Goal: Transaction & Acquisition: Purchase product/service

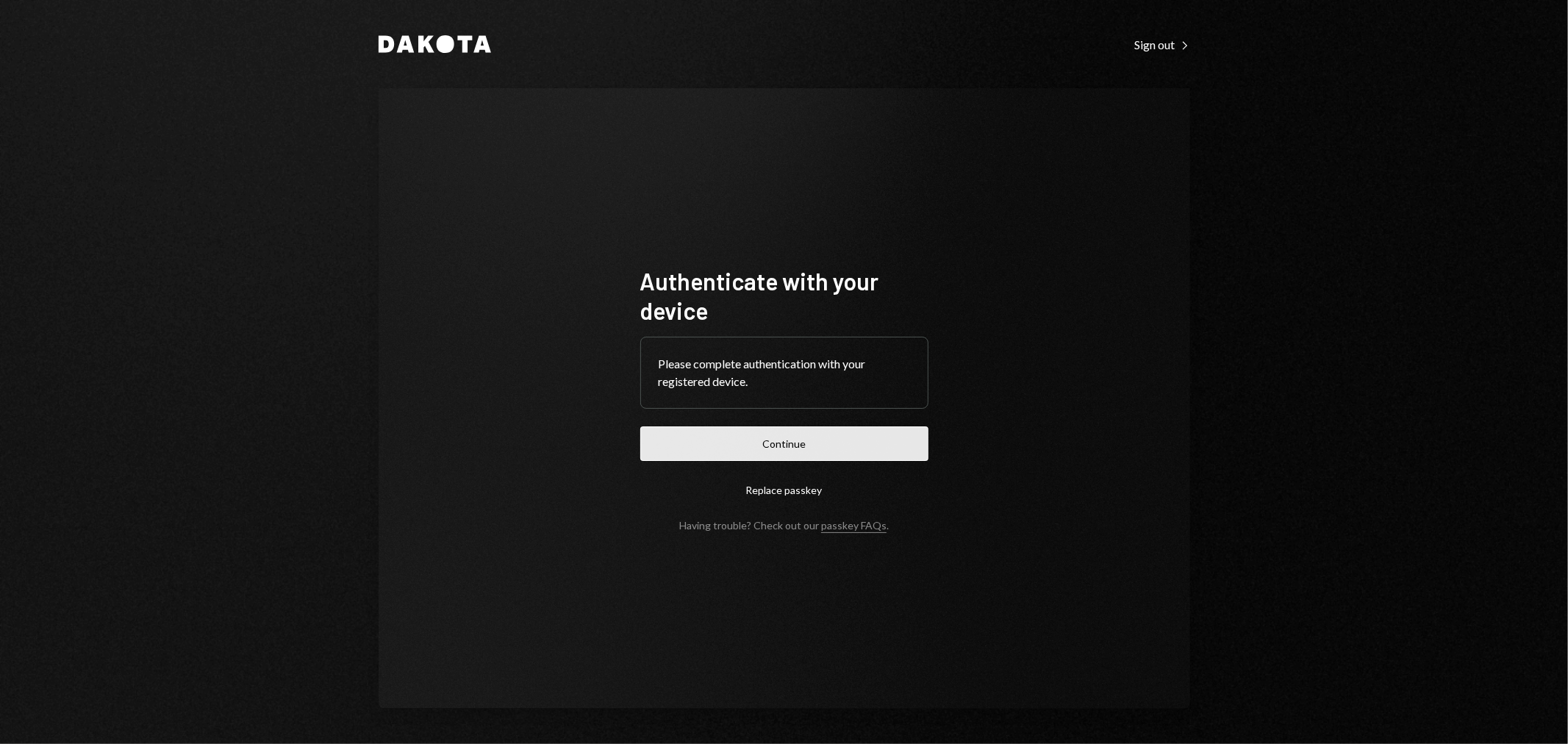
click at [773, 441] on button "Continue" at bounding box center [784, 444] width 288 height 35
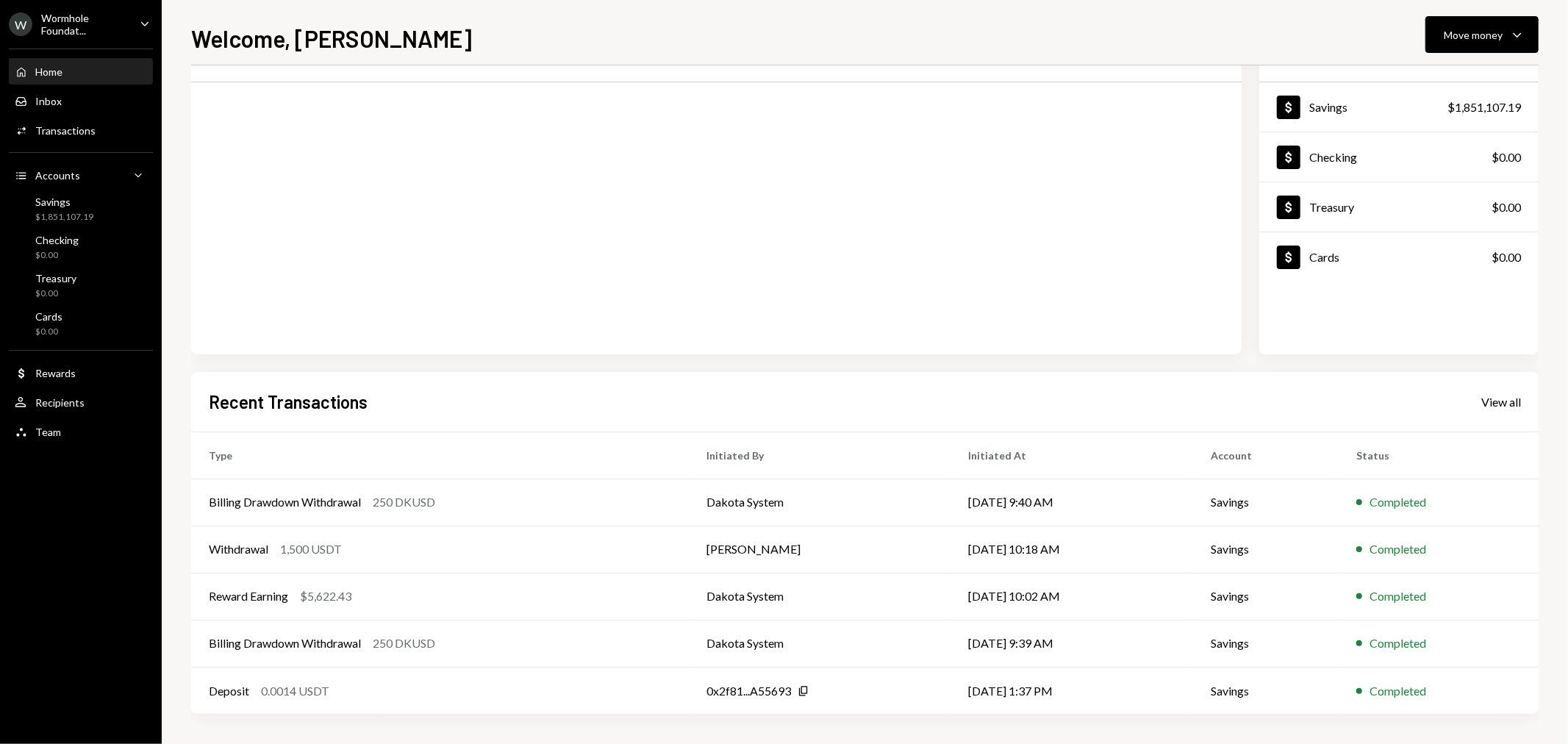
scroll to position [71, 0]
click at [365, 552] on div "Withdrawal 1,500 USDT" at bounding box center [440, 551] width 463 height 17
click at [1385, 553] on div "Completed" at bounding box center [1397, 551] width 57 height 17
click at [1300, 549] on td "Savings" at bounding box center [1265, 551] width 145 height 47
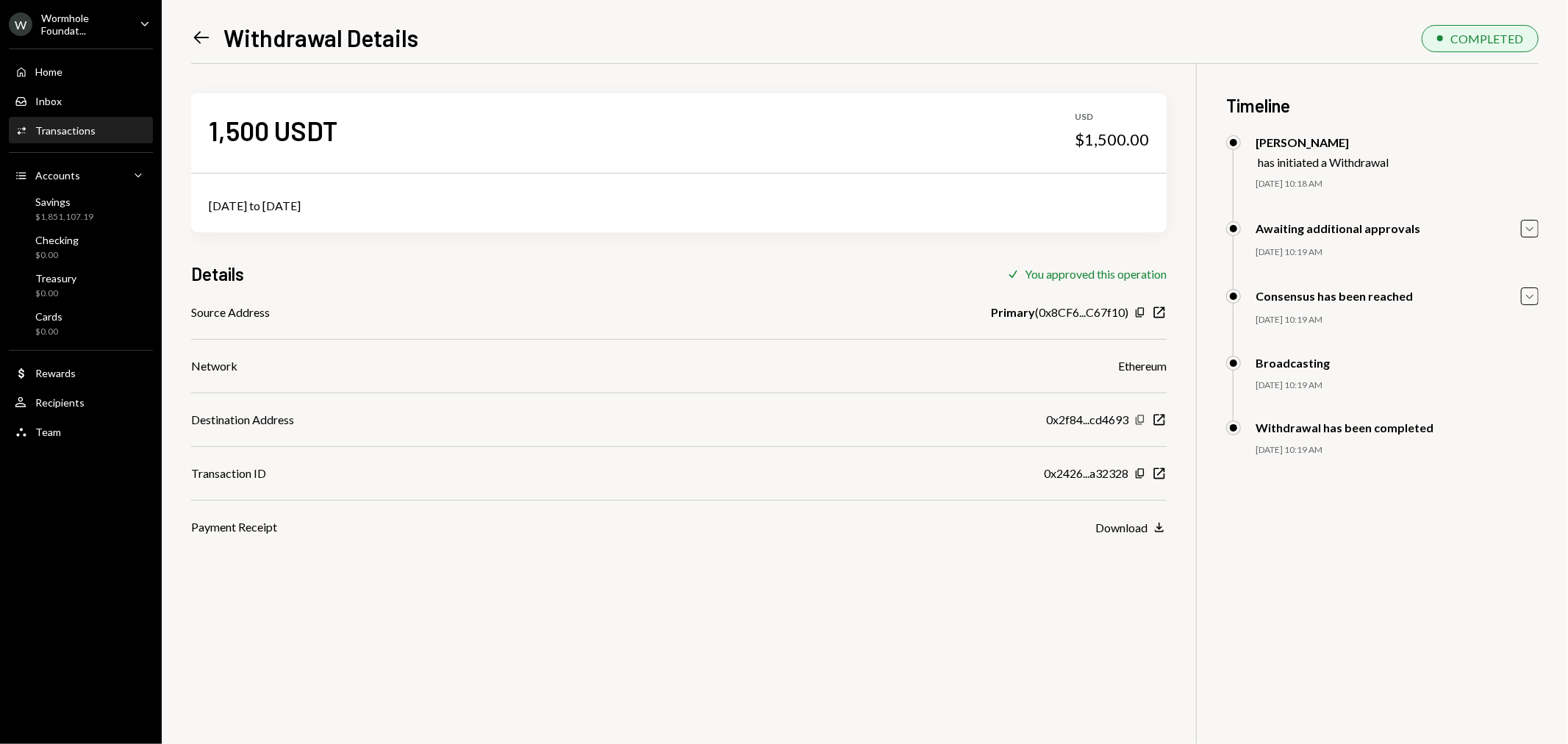
click at [1141, 418] on icon "Copy" at bounding box center [1141, 420] width 12 height 12
click at [60, 70] on div "Home" at bounding box center [49, 71] width 27 height 12
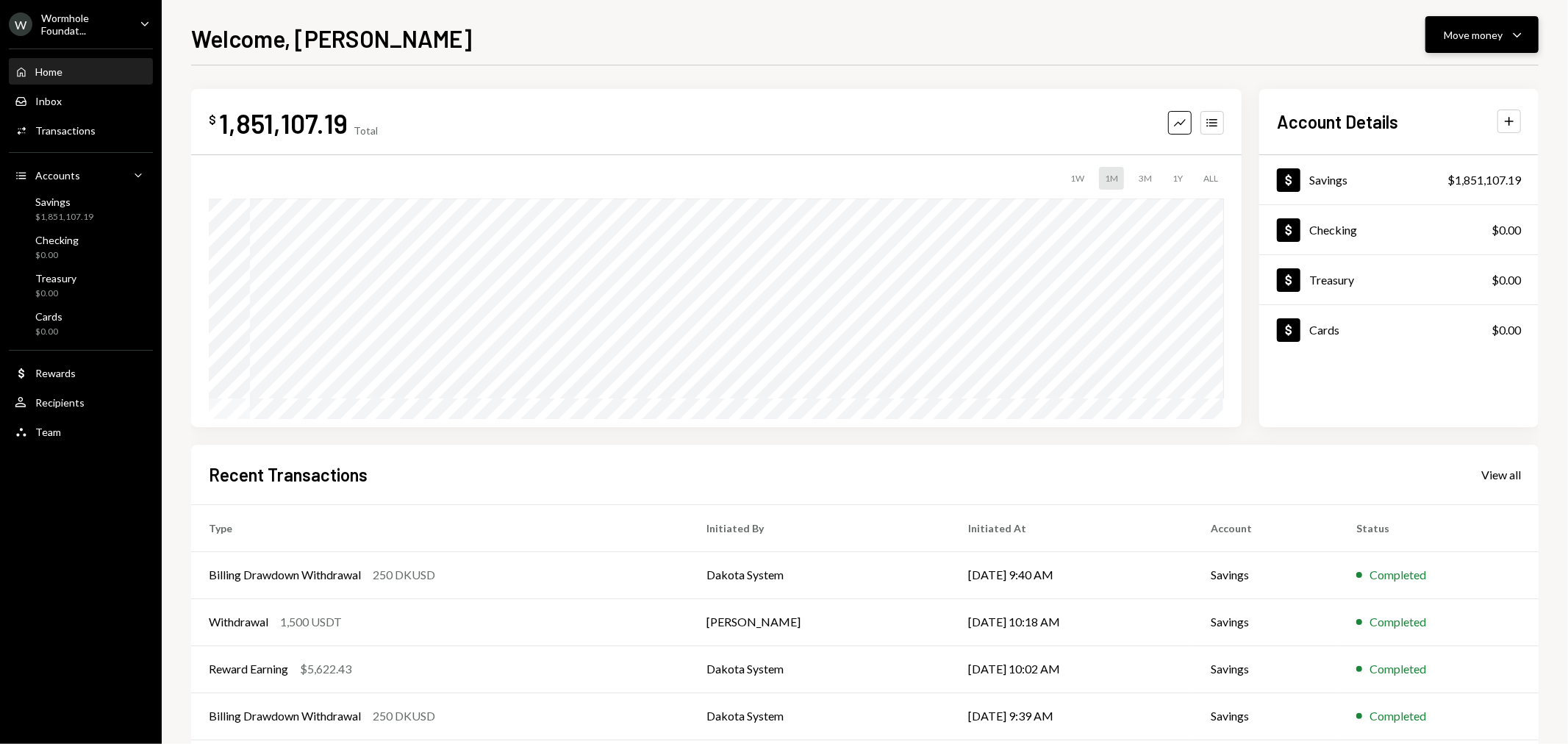
click at [1461, 30] on div "Move money" at bounding box center [1473, 35] width 59 height 16
click at [1451, 71] on div "Send" at bounding box center [1471, 79] width 107 height 16
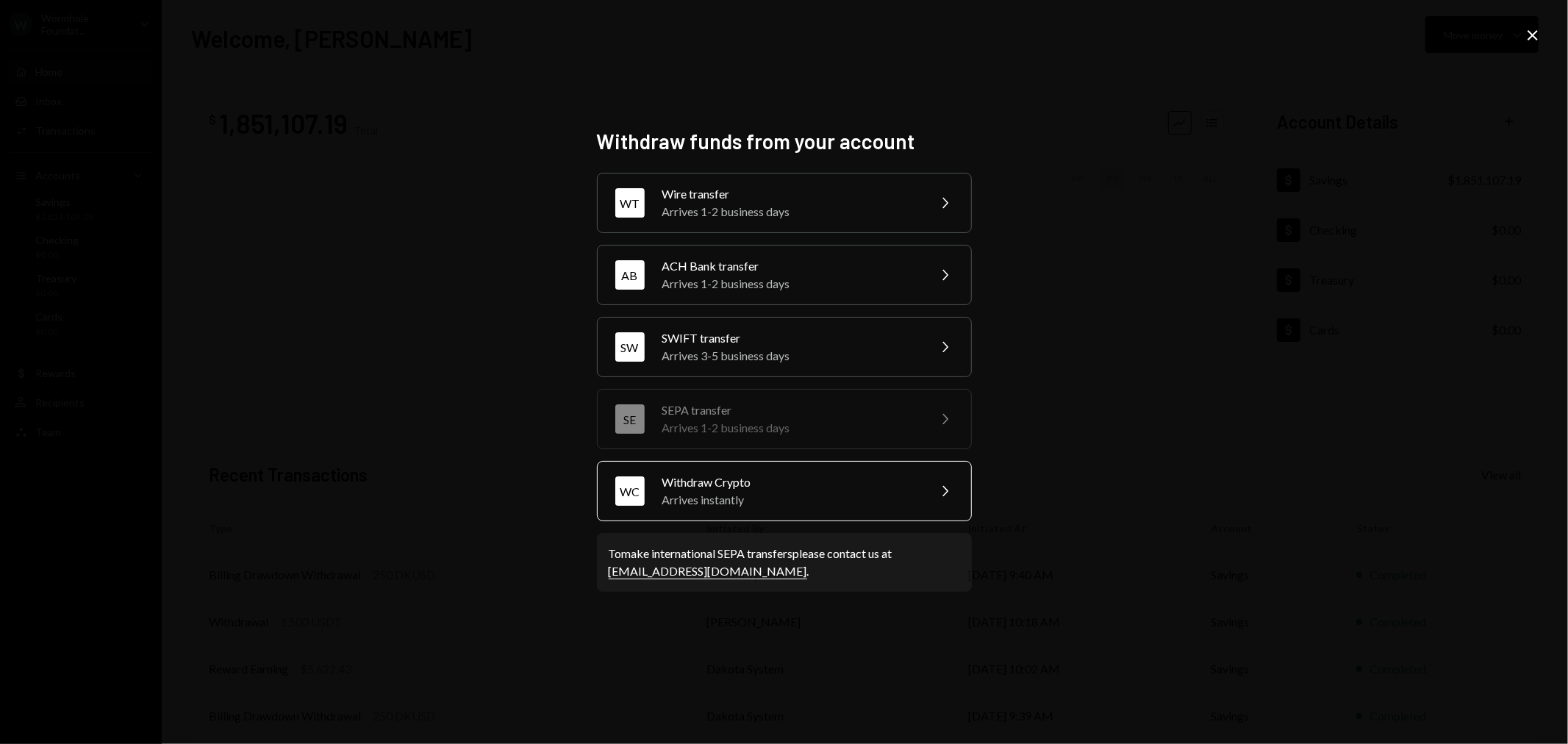
click at [752, 489] on div "Withdraw Crypto" at bounding box center [790, 482] width 256 height 17
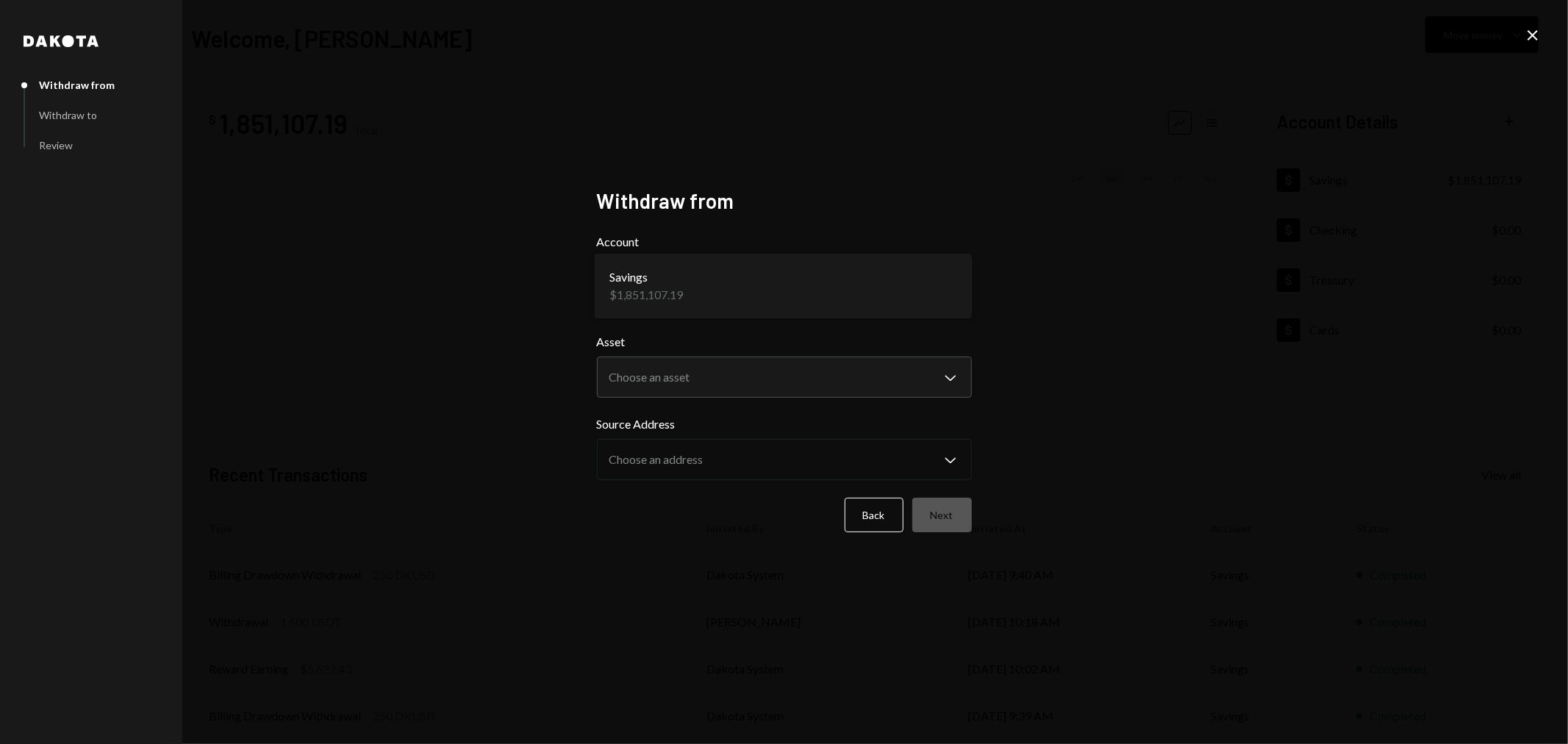
click at [700, 279] on body "W Wormhole Foundat... Caret Down Home Home Inbox Inbox Activities Transactions …" at bounding box center [784, 372] width 1568 height 744
click at [714, 383] on body "W Wormhole Foundat... Caret Down Home Home Inbox Inbox Activities Transactions …" at bounding box center [784, 372] width 1568 height 744
select select "****"
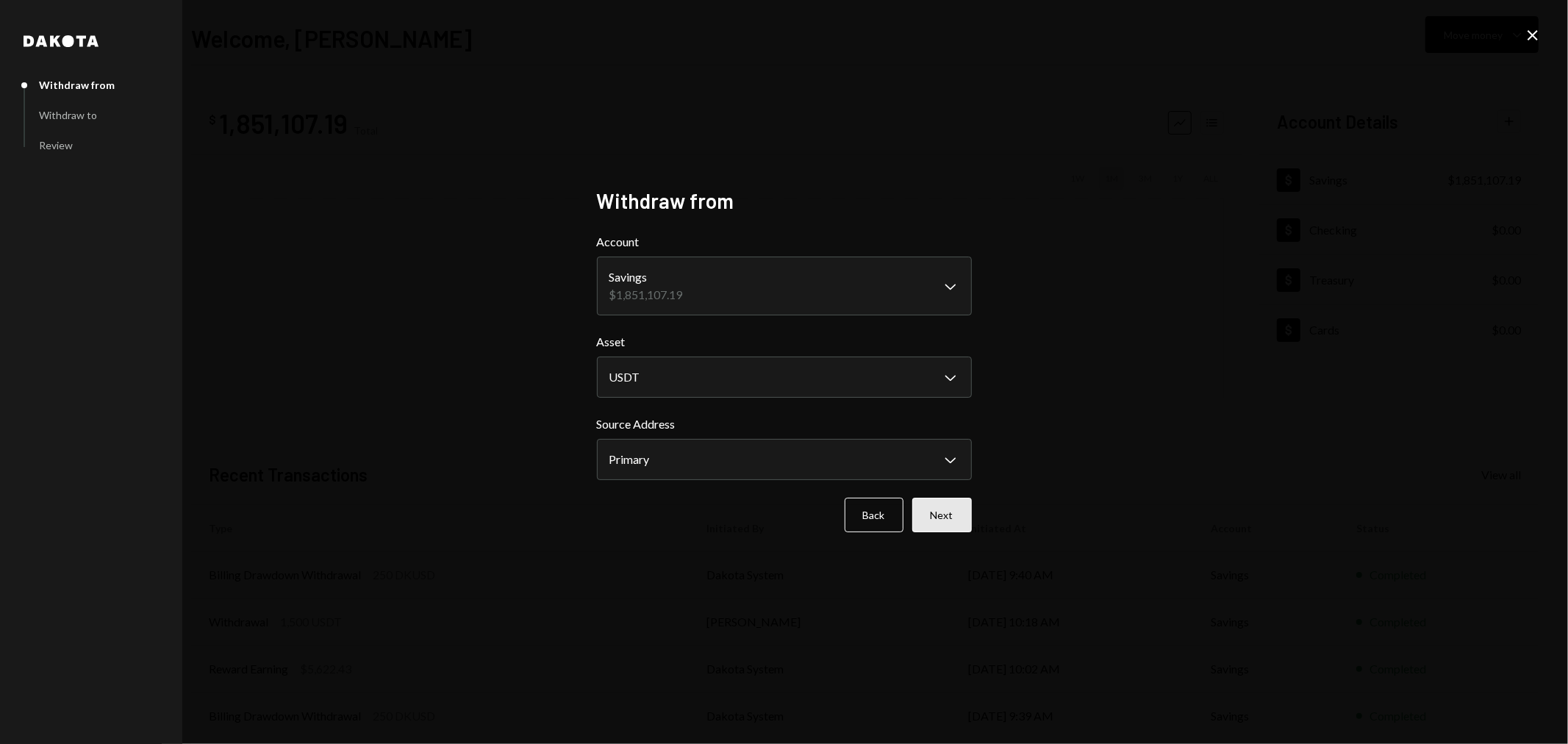
click at [965, 507] on button "Next" at bounding box center [942, 515] width 59 height 35
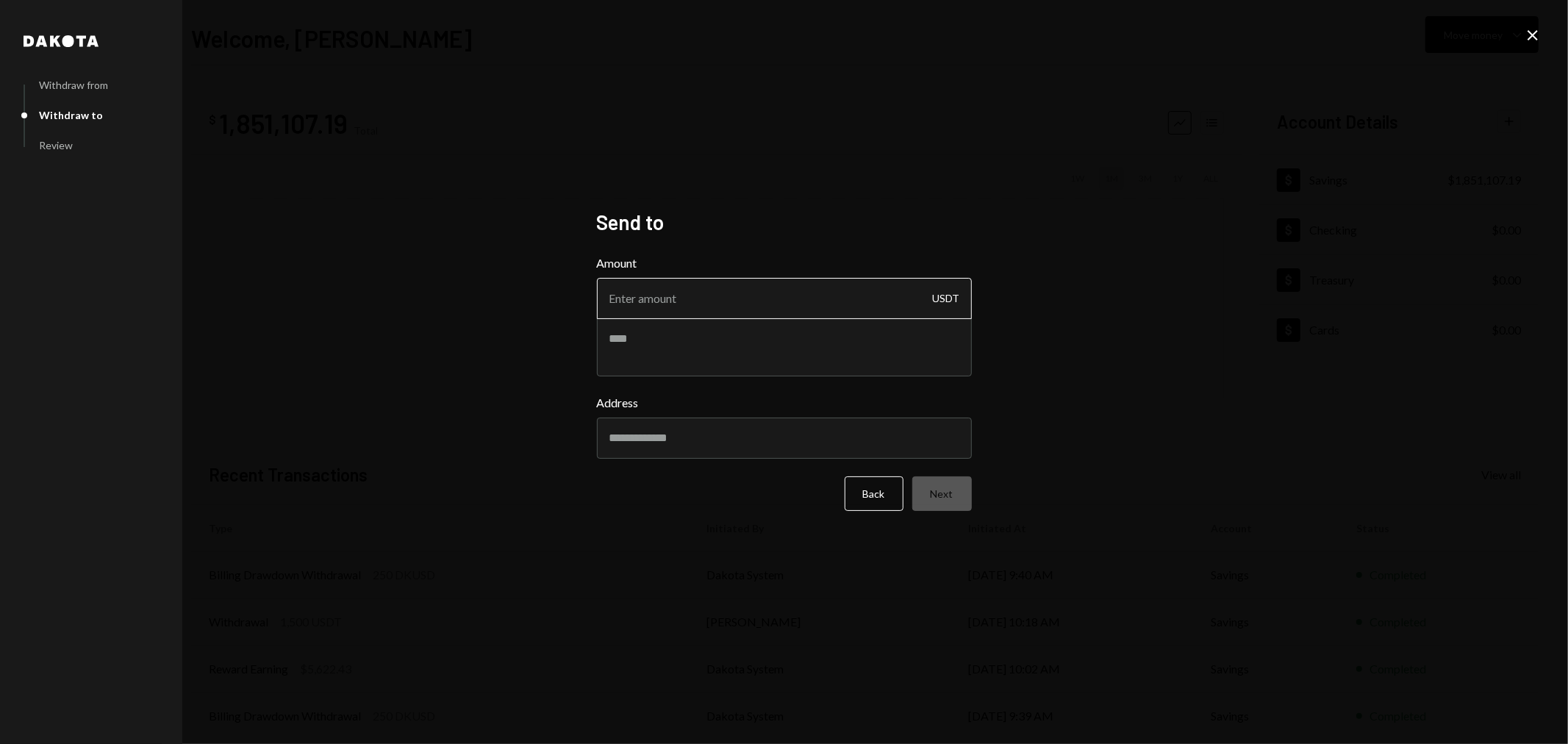
click at [708, 305] on input "Amount" at bounding box center [784, 298] width 375 height 41
type input "1500"
click at [706, 441] on input "Address" at bounding box center [784, 438] width 375 height 41
paste input "**********"
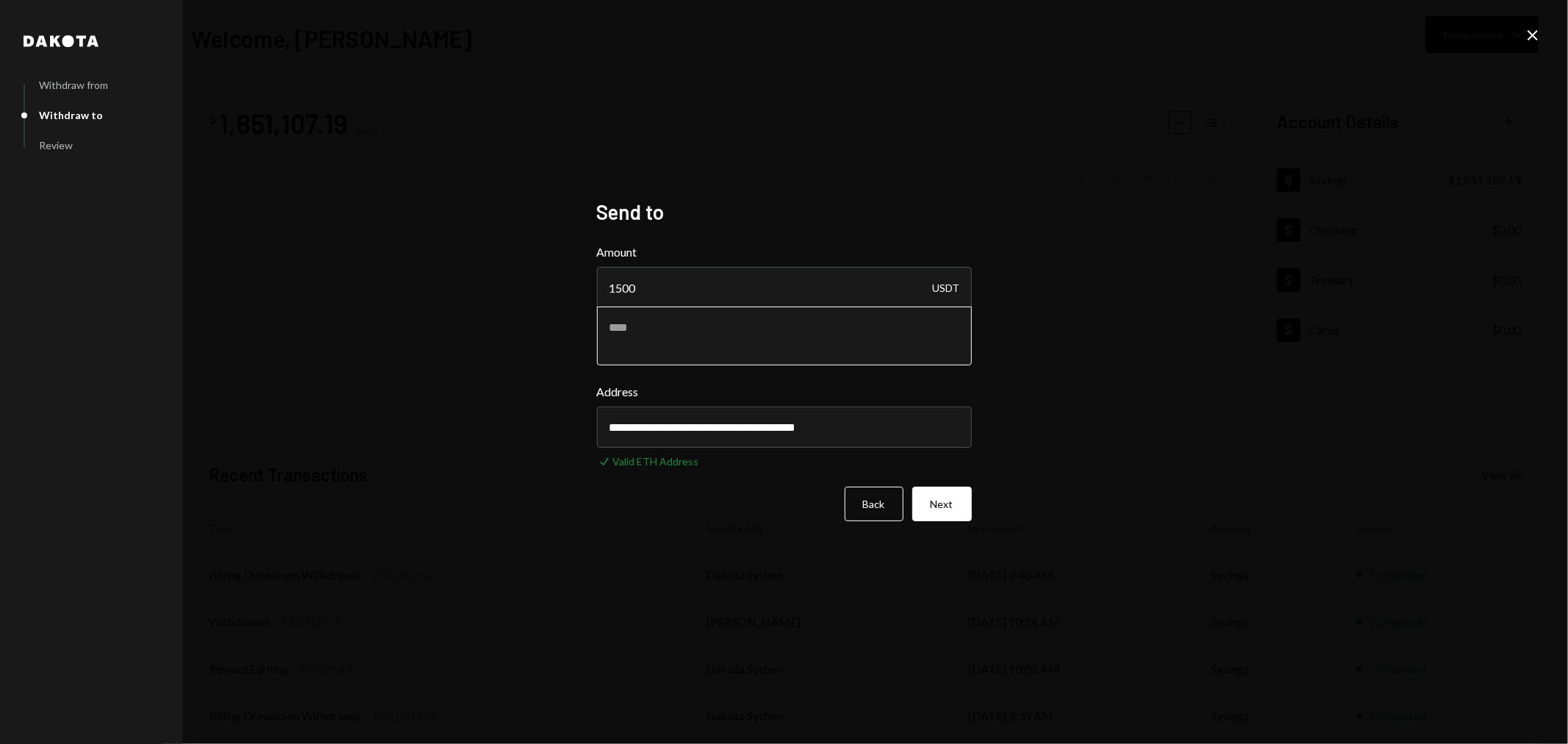
type input "**********"
click at [628, 332] on textarea at bounding box center [784, 336] width 375 height 59
type textarea "**********"
click at [945, 504] on button "Next" at bounding box center [942, 504] width 59 height 35
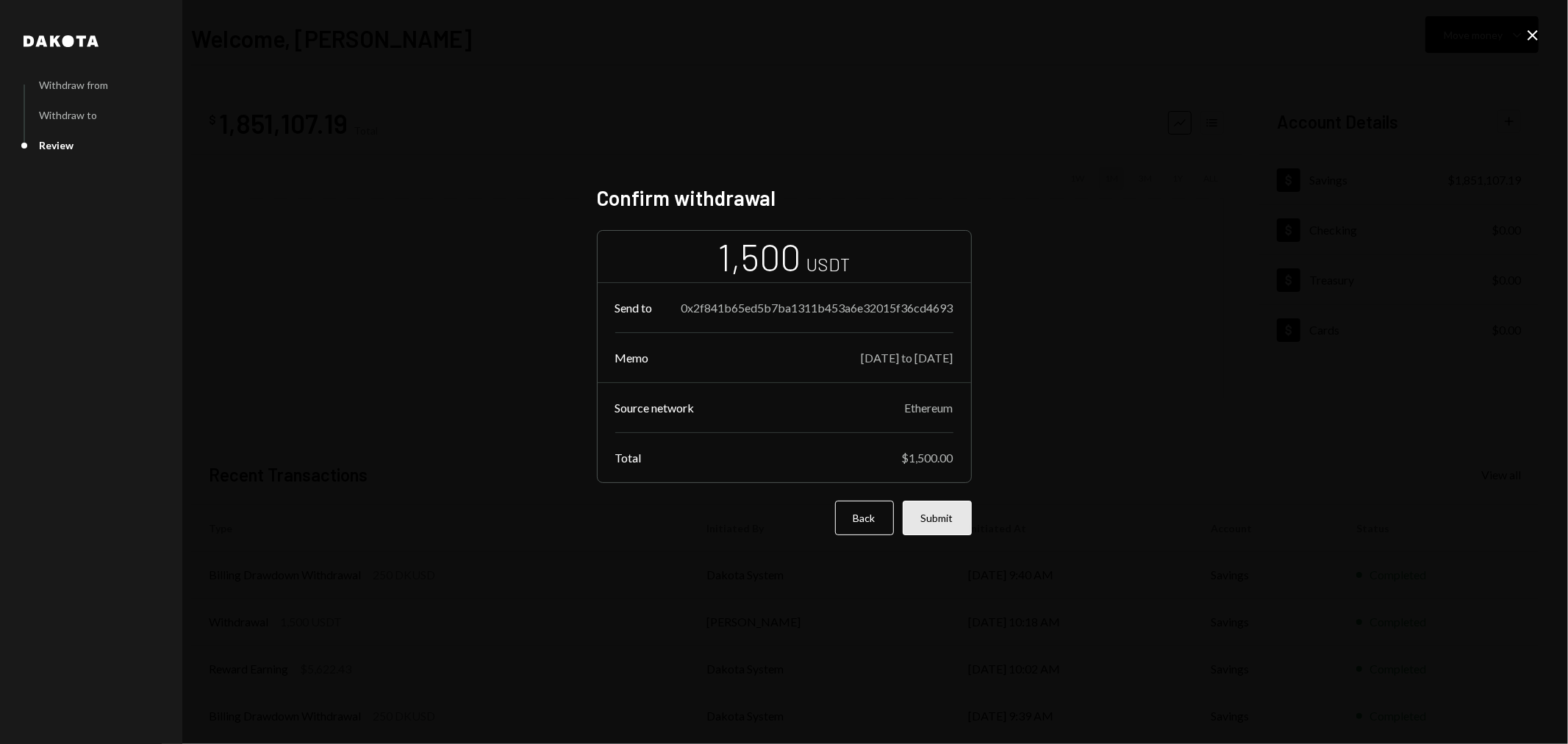
click at [952, 522] on button "Submit" at bounding box center [937, 518] width 69 height 35
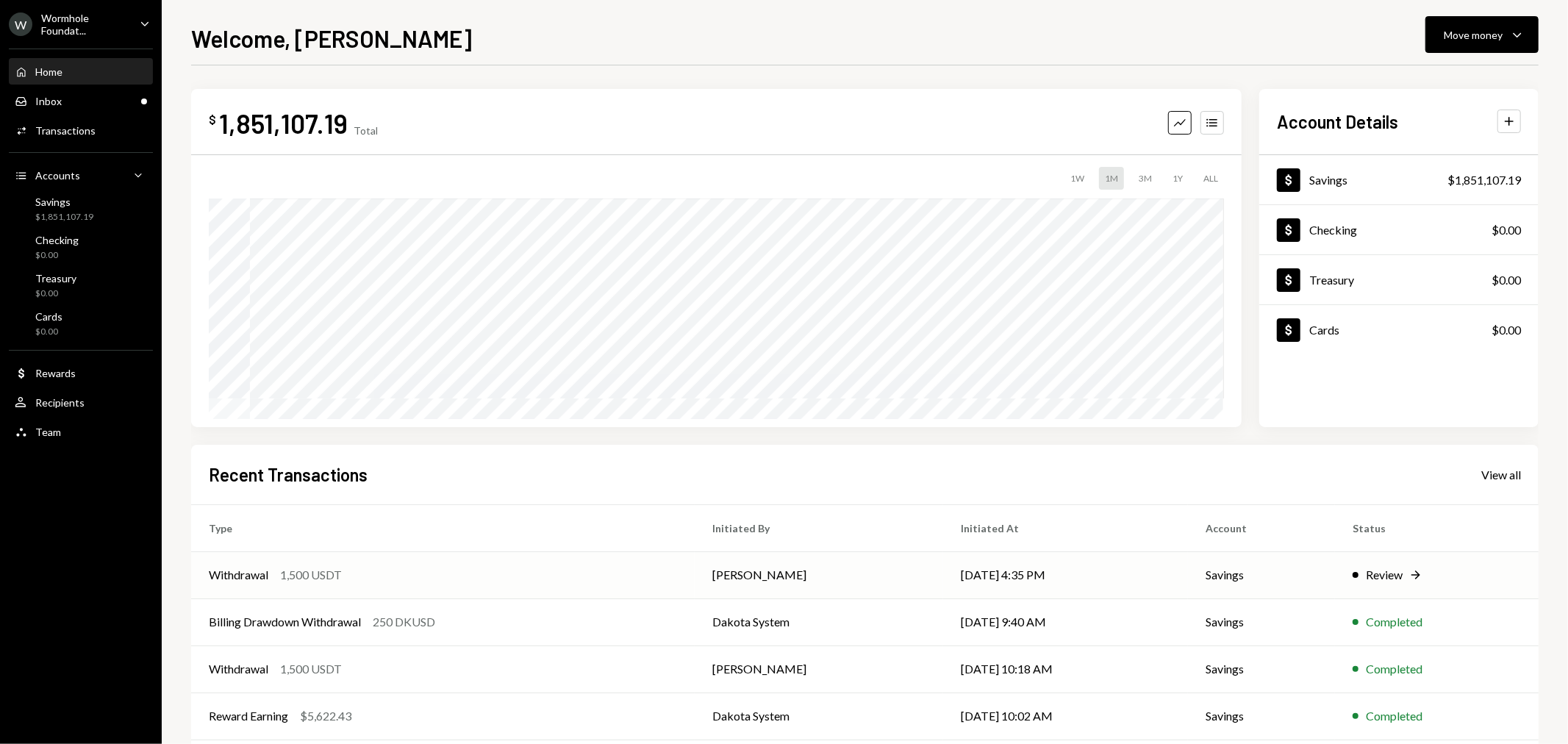
click at [1388, 581] on div "Review" at bounding box center [1384, 575] width 37 height 17
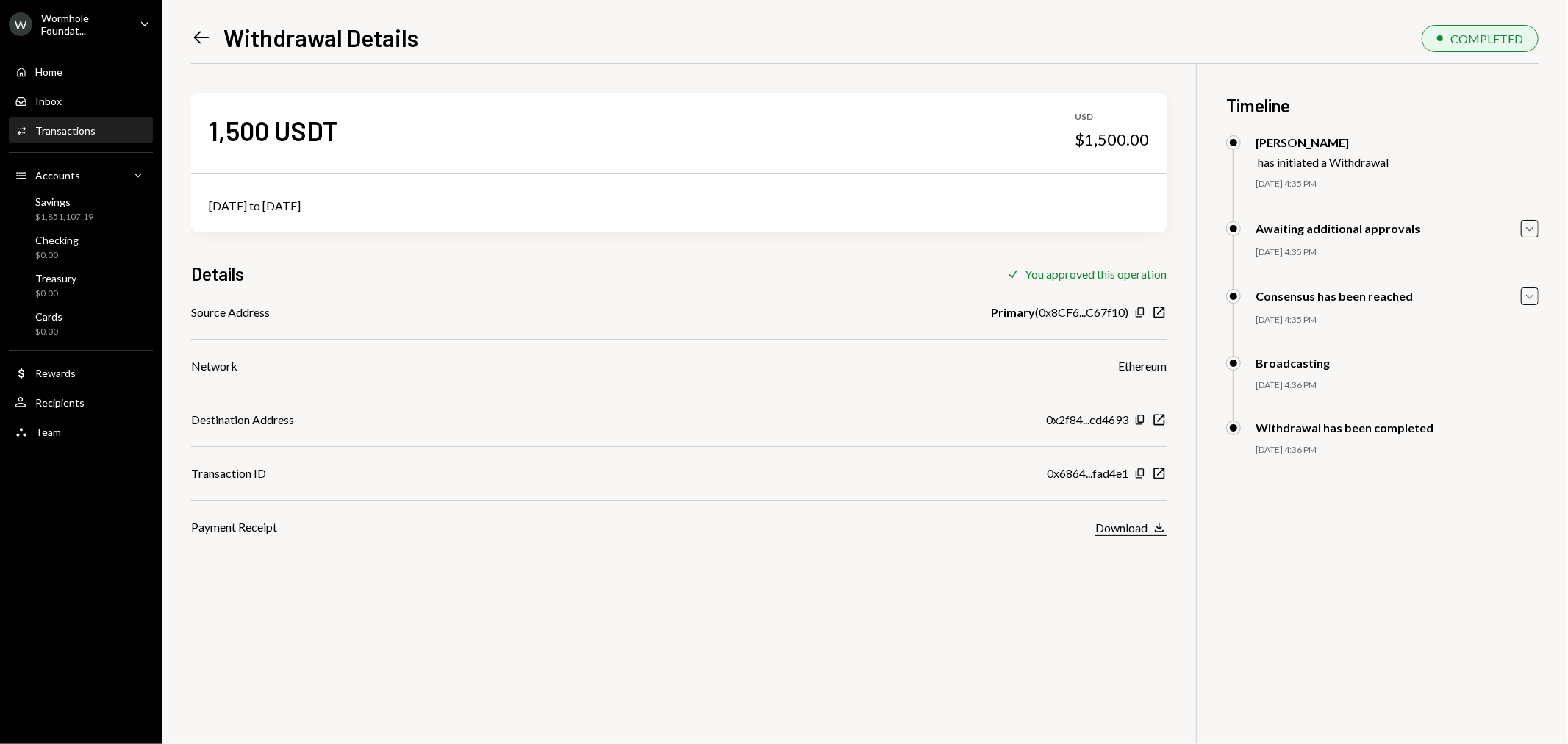
click at [1132, 523] on div "Download" at bounding box center [1122, 527] width 52 height 14
